Goal: Information Seeking & Learning: Learn about a topic

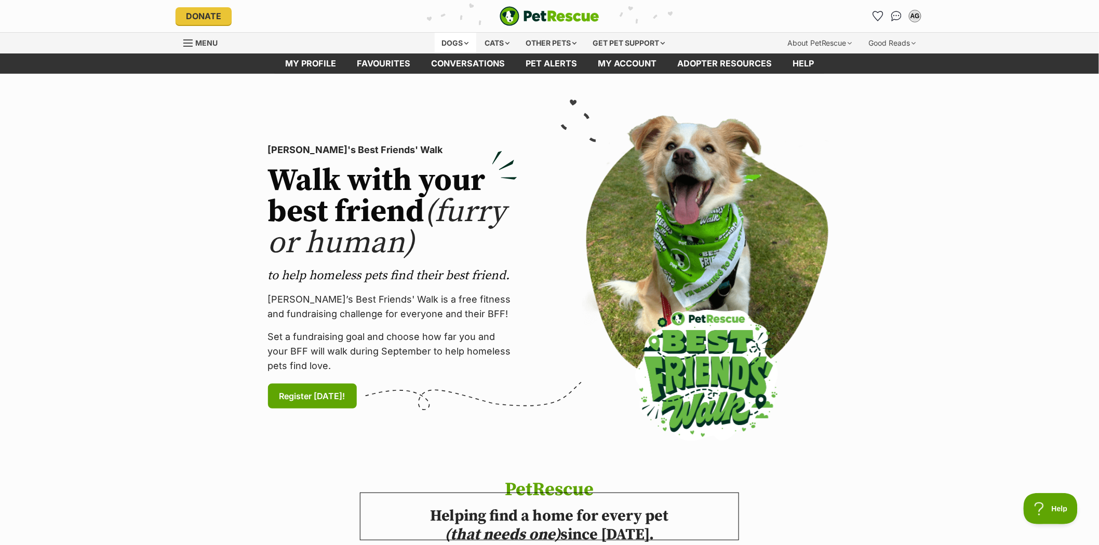
click at [444, 40] on div "Dogs" at bounding box center [456, 43] width 42 height 21
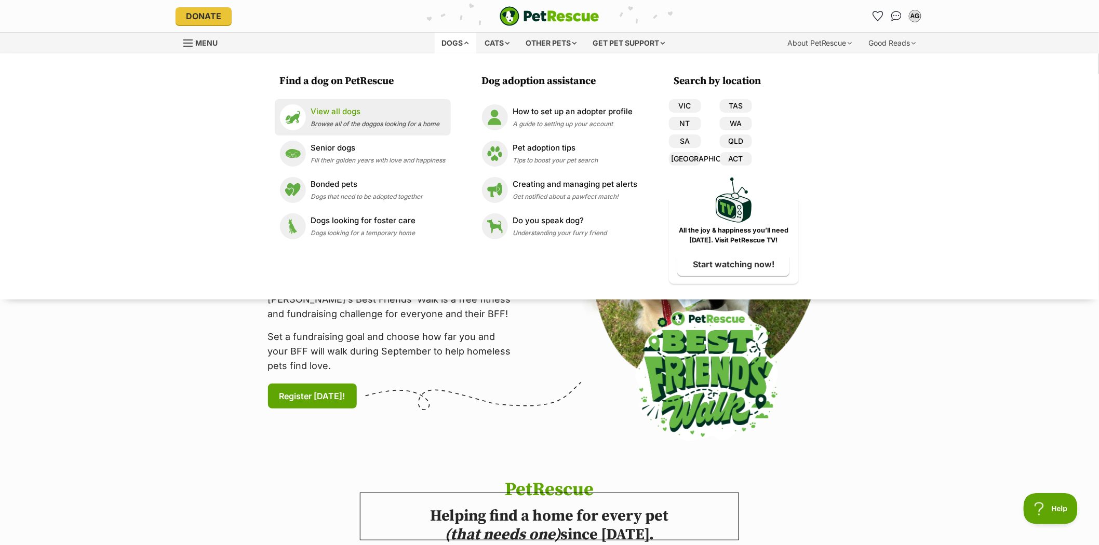
click at [345, 115] on p "View all dogs" at bounding box center [375, 112] width 129 height 12
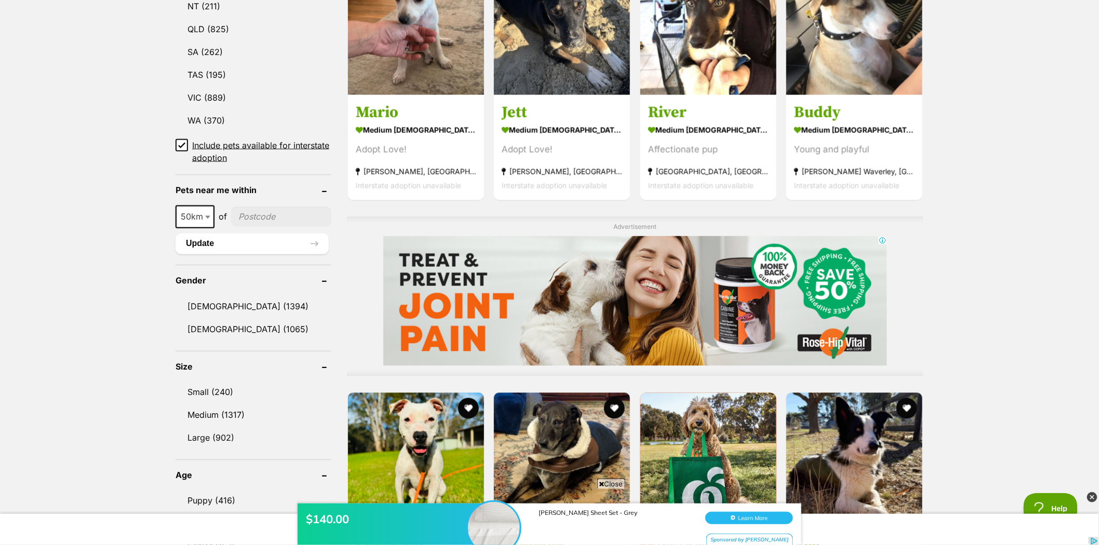
scroll to position [635, 0]
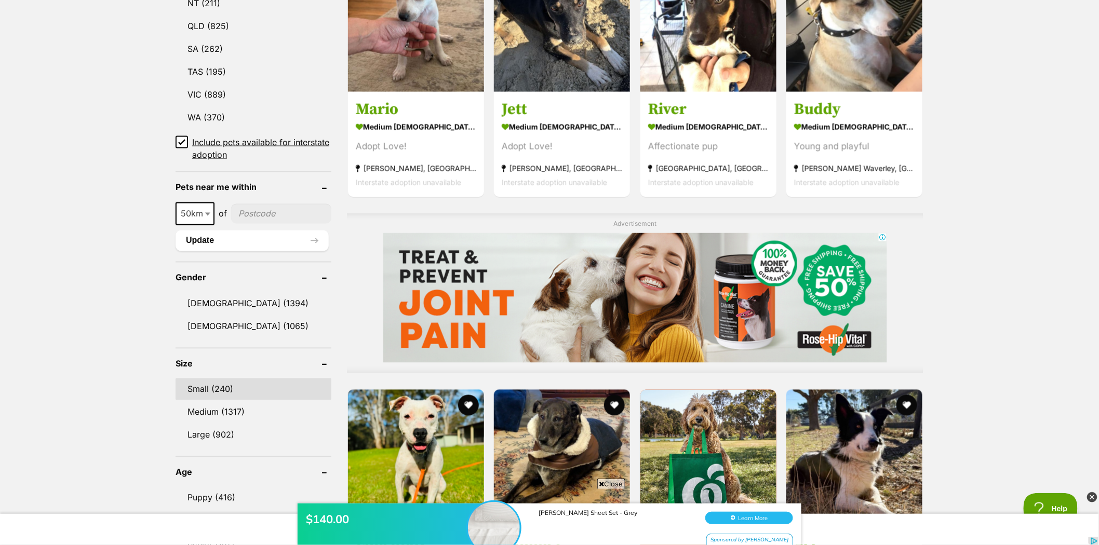
click at [196, 382] on link "Small (240)" at bounding box center [254, 390] width 156 height 22
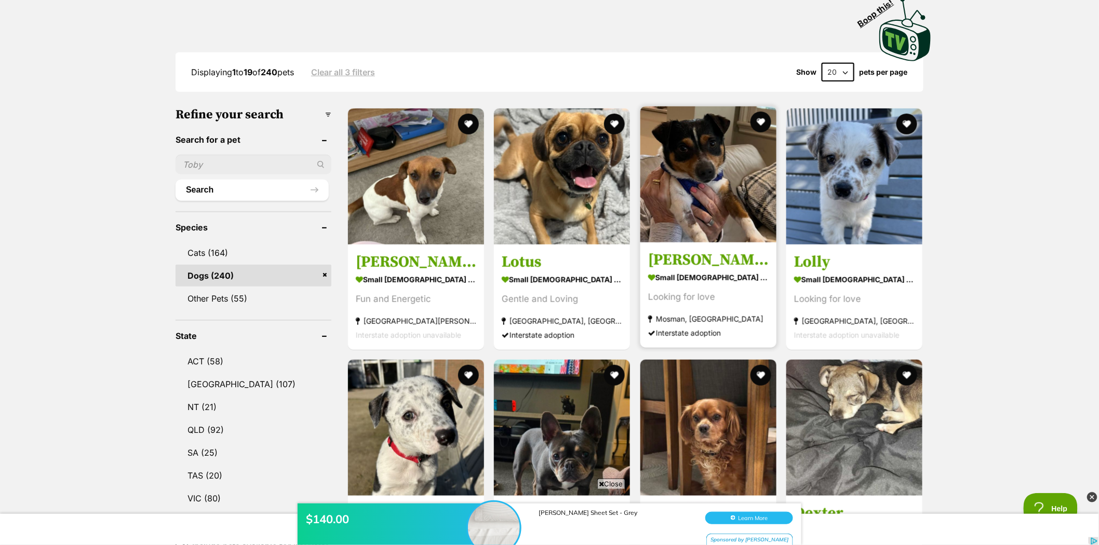
click at [707, 148] on img at bounding box center [708, 174] width 136 height 136
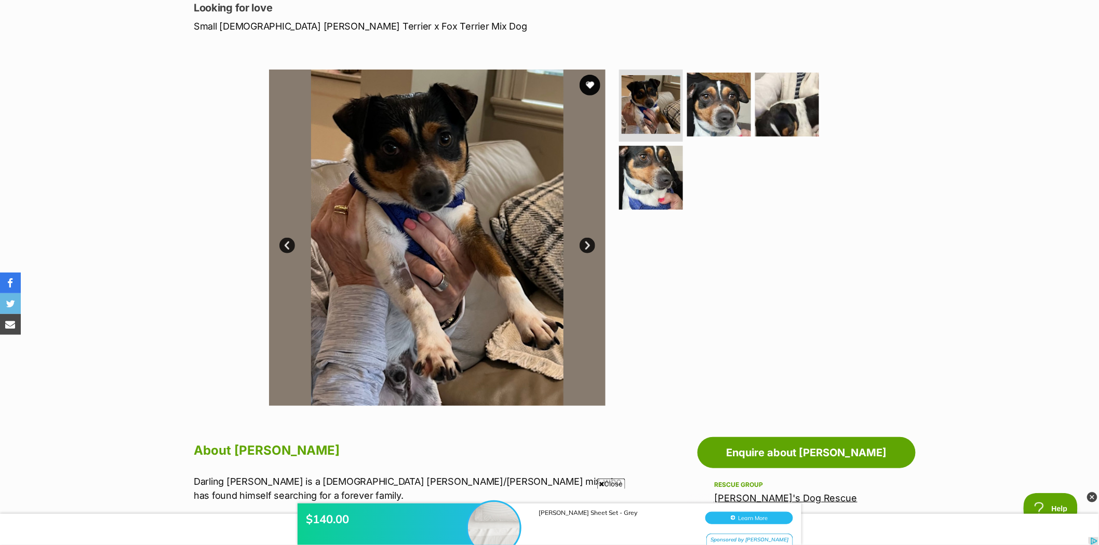
scroll to position [115, 0]
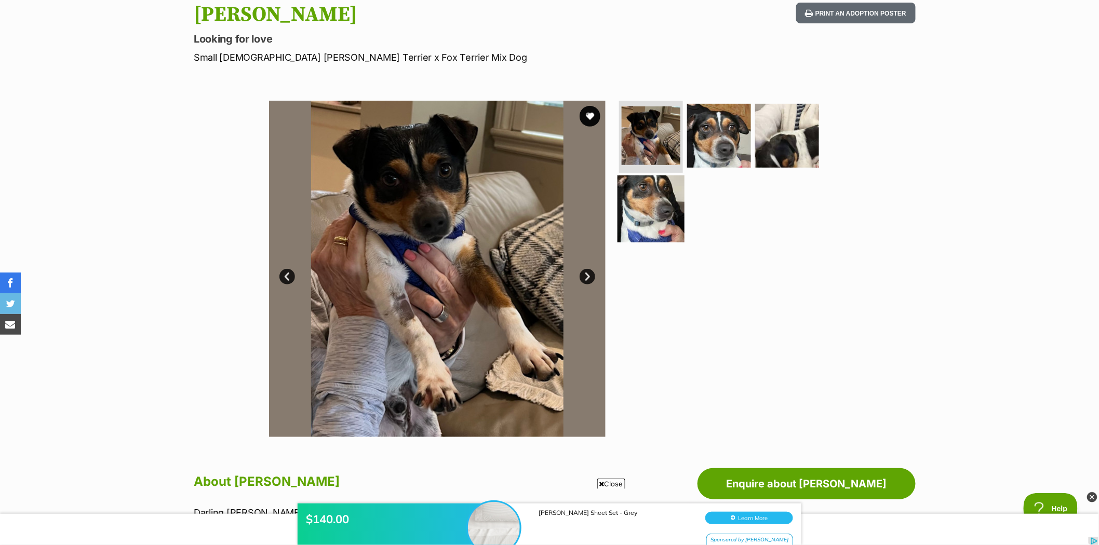
click at [636, 202] on img at bounding box center [651, 209] width 67 height 67
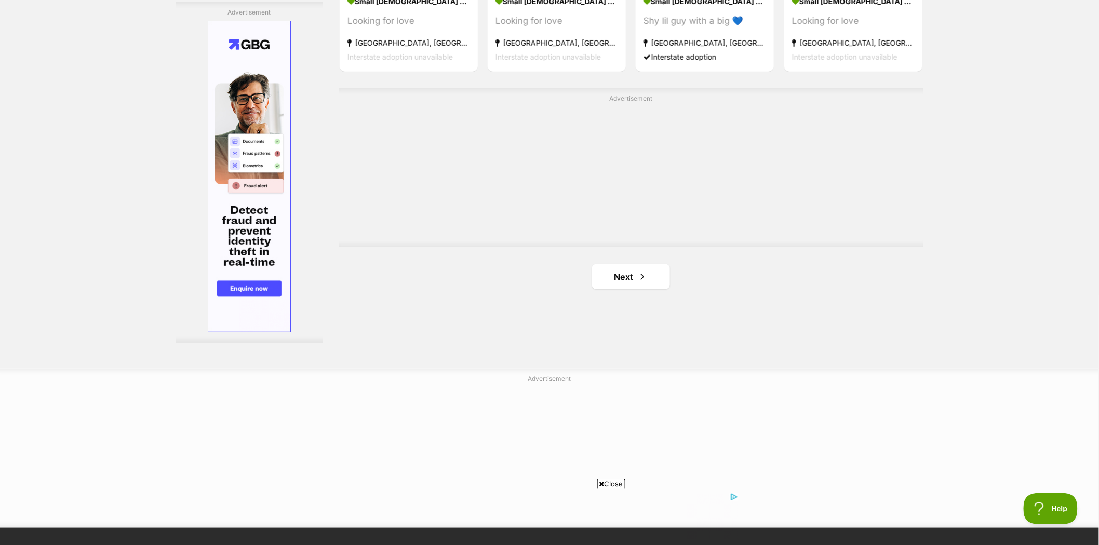
scroll to position [1841, 0]
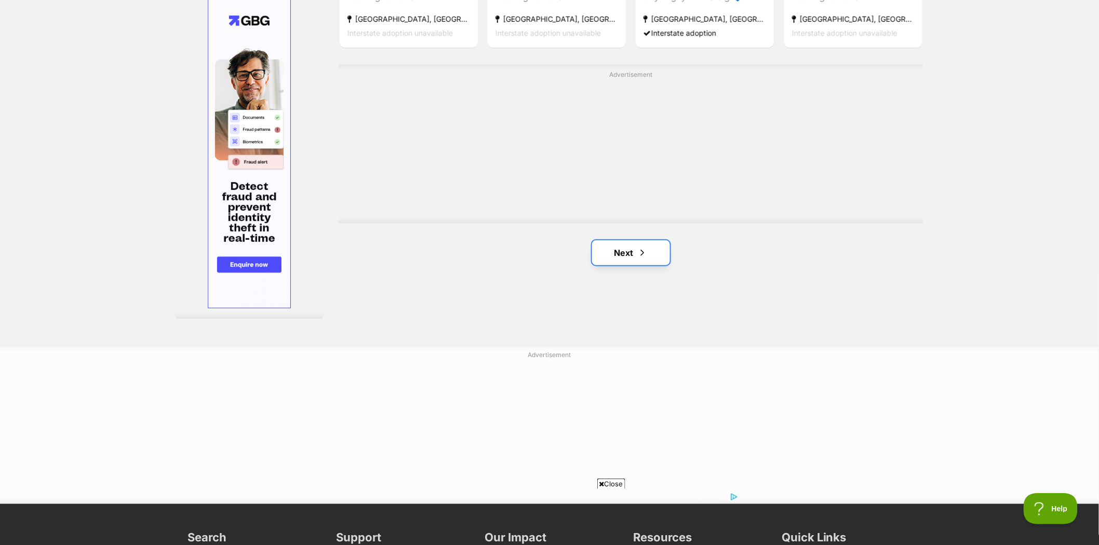
click at [617, 257] on link "Next" at bounding box center [631, 252] width 78 height 25
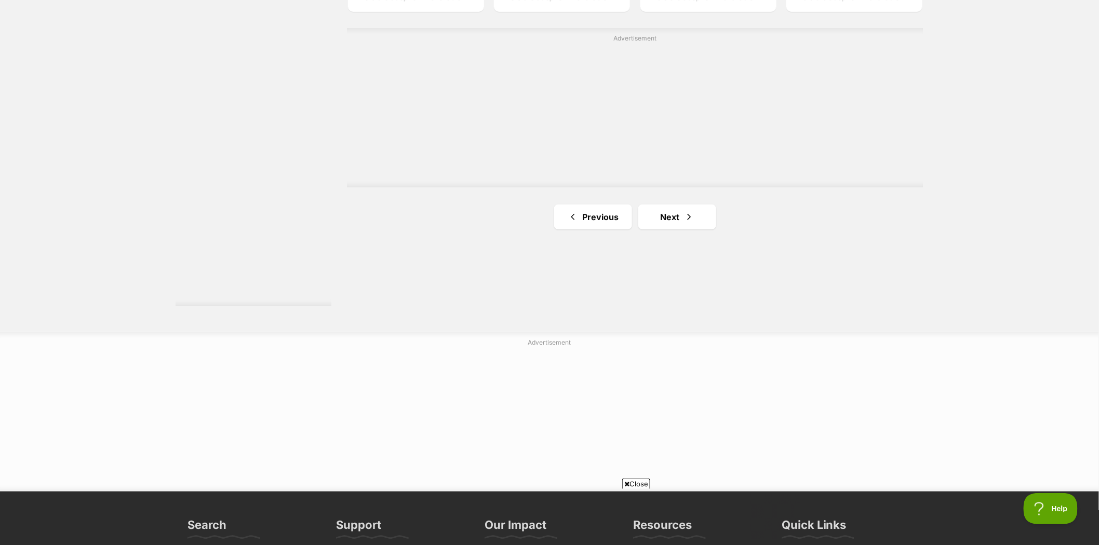
scroll to position [1904, 0]
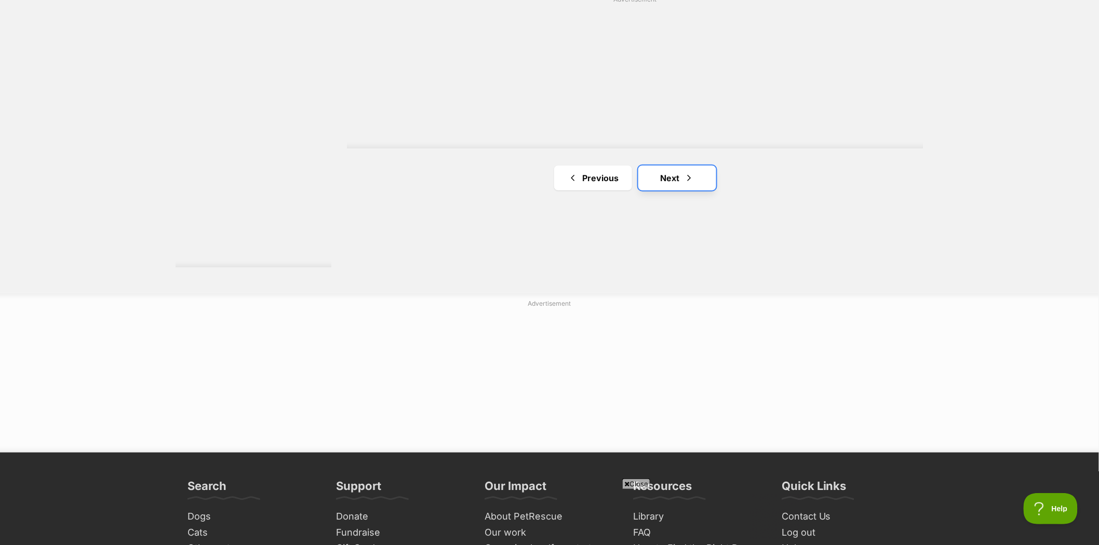
click at [674, 175] on link "Next" at bounding box center [677, 178] width 78 height 25
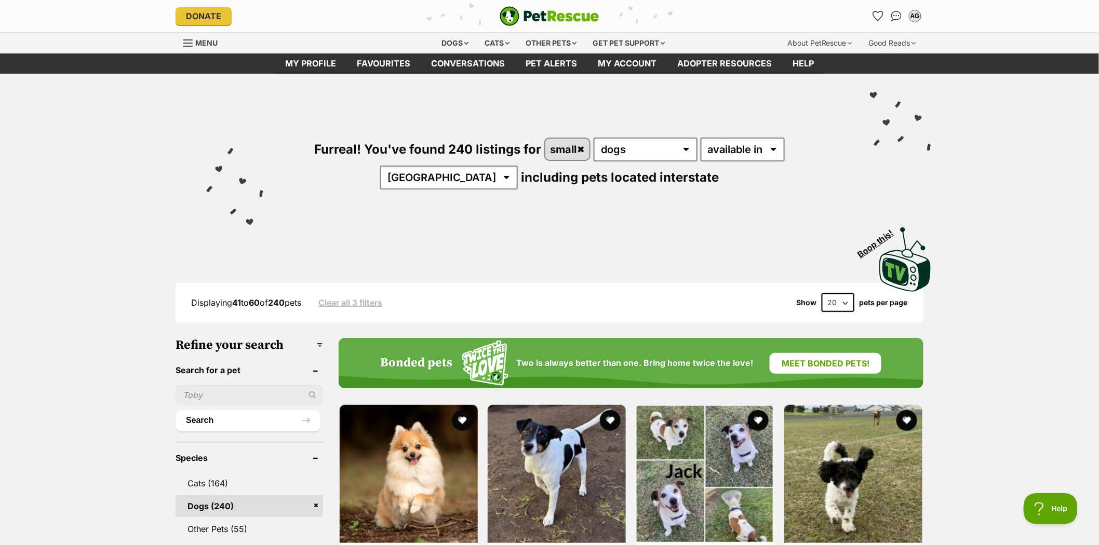
click at [217, 395] on input "text" at bounding box center [250, 395] width 148 height 20
type input "tilly"
click at [195, 419] on button "Search" at bounding box center [248, 420] width 145 height 21
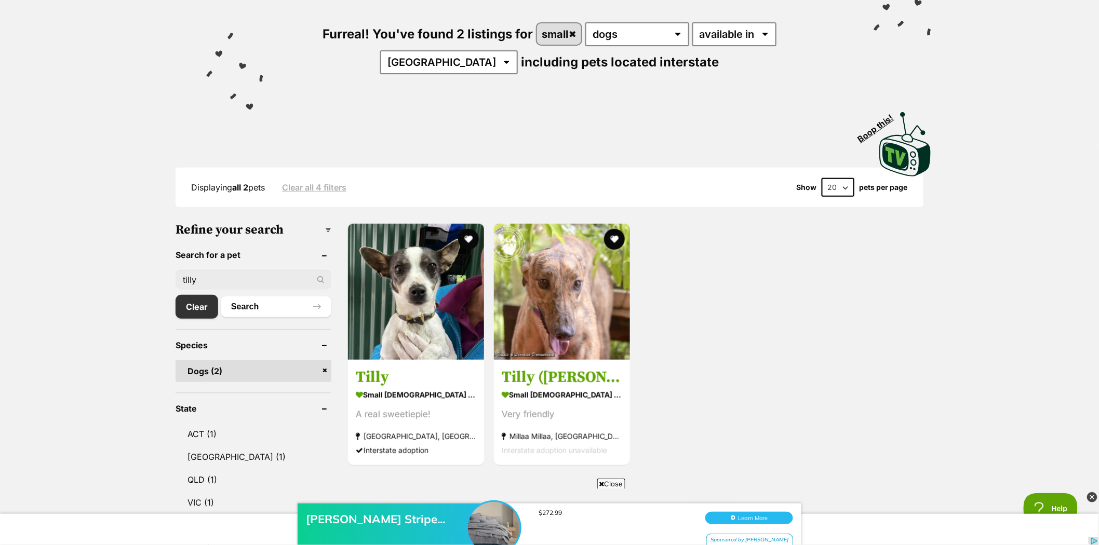
drag, startPoint x: 205, startPoint y: 274, endPoint x: 152, endPoint y: 269, distance: 53.8
click at [185, 277] on input "text" at bounding box center [254, 280] width 156 height 20
type input "mochi"
click at [246, 306] on button "Search" at bounding box center [276, 307] width 111 height 21
